Goal: Transaction & Acquisition: Purchase product/service

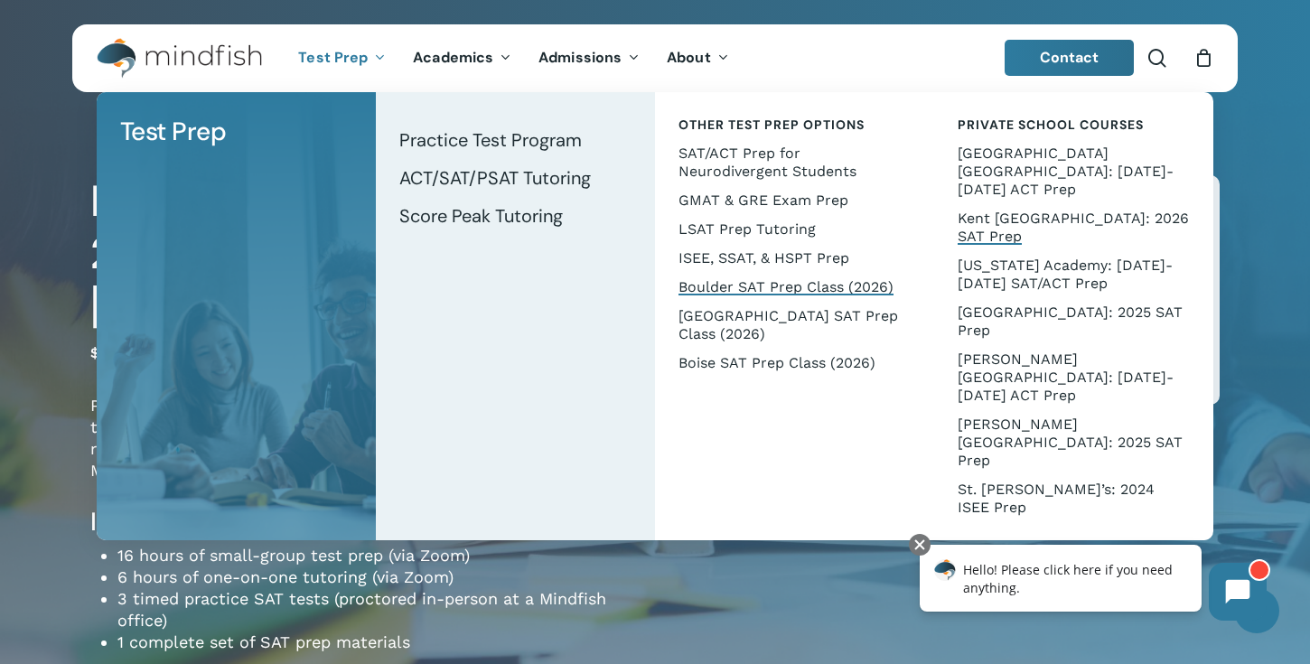
click at [826, 287] on span "Boulder SAT Prep Class (2026)" at bounding box center [786, 286] width 215 height 17
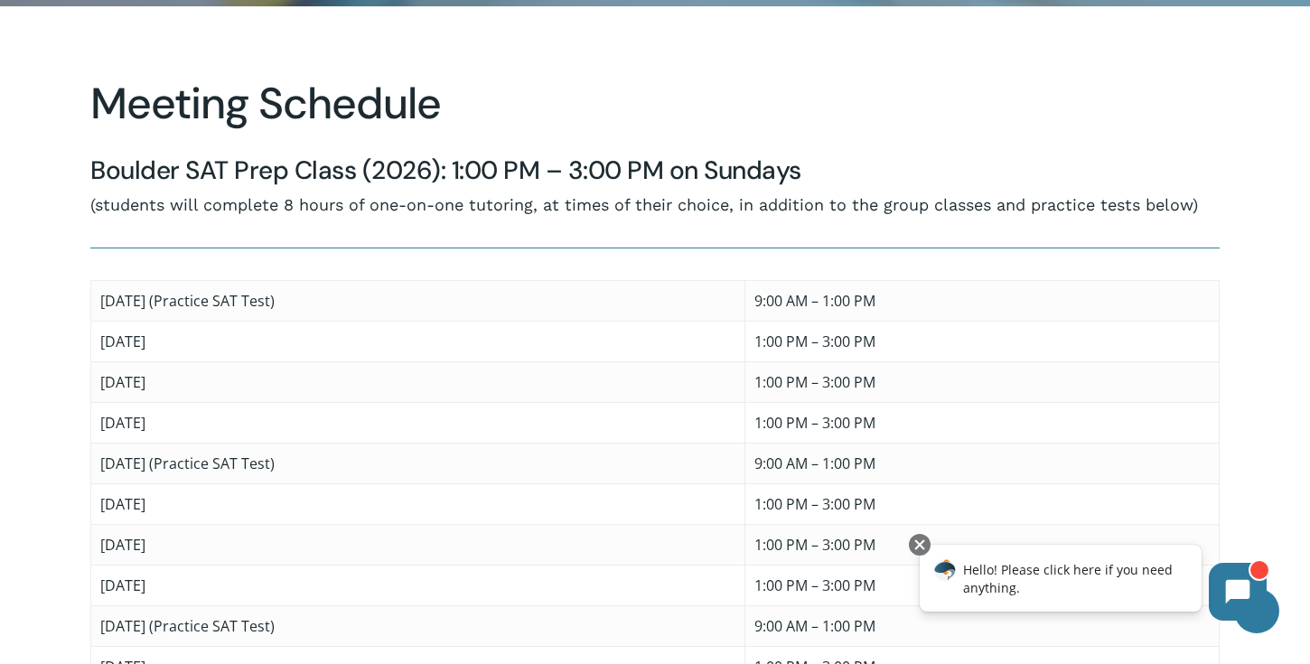
scroll to position [732, 0]
